Goal: Navigation & Orientation: Find specific page/section

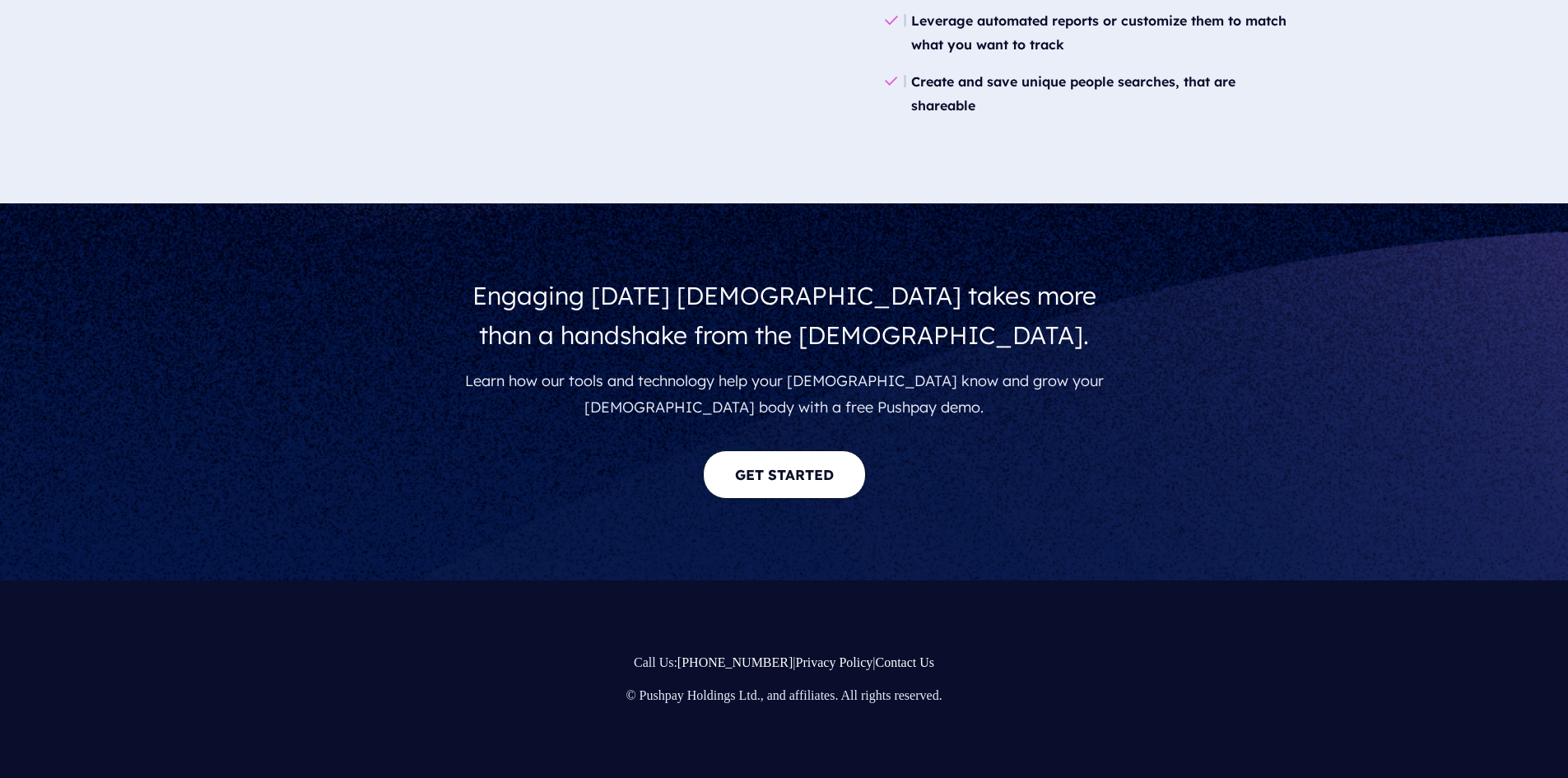
click at [794, 495] on link "GET STARTED" at bounding box center [784, 474] width 163 height 48
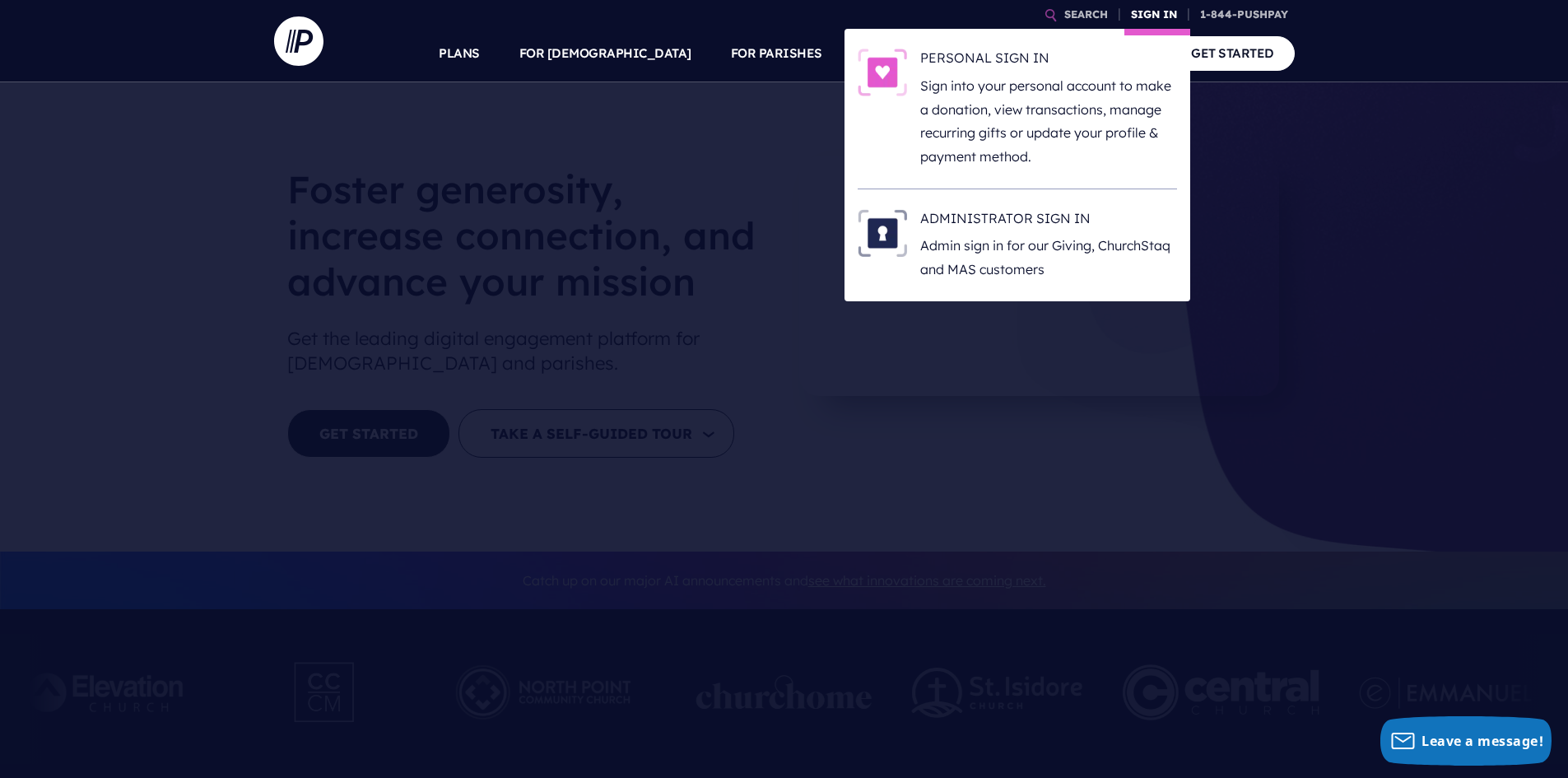
click at [1144, 17] on link "SIGN IN" at bounding box center [1154, 15] width 59 height 29
click at [1052, 267] on p "Admin sign in for our Giving, ChurchStaq and MAS customers" at bounding box center [1048, 258] width 256 height 47
